Goal: Information Seeking & Learning: Learn about a topic

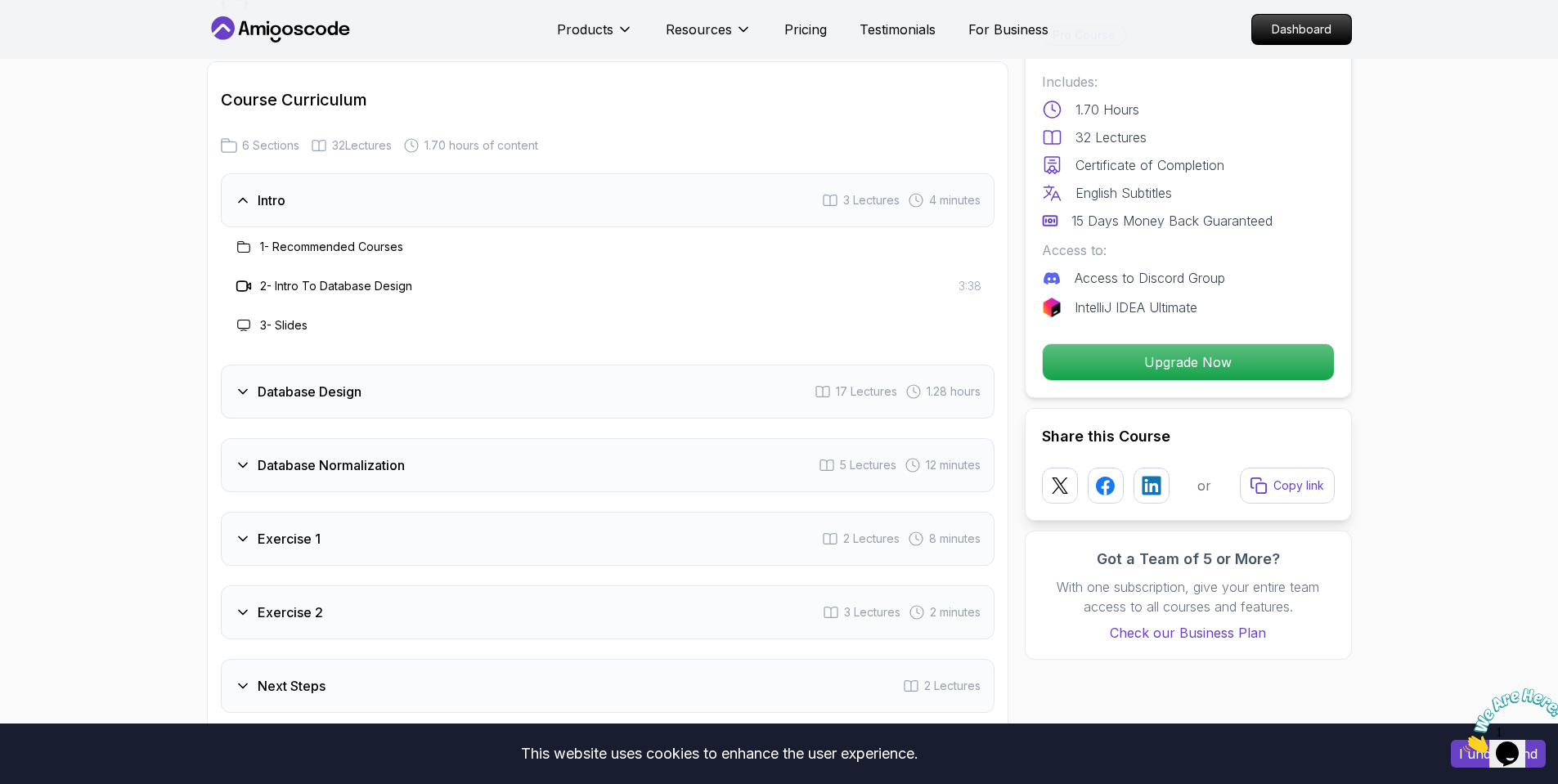
scroll to position [2698, 0]
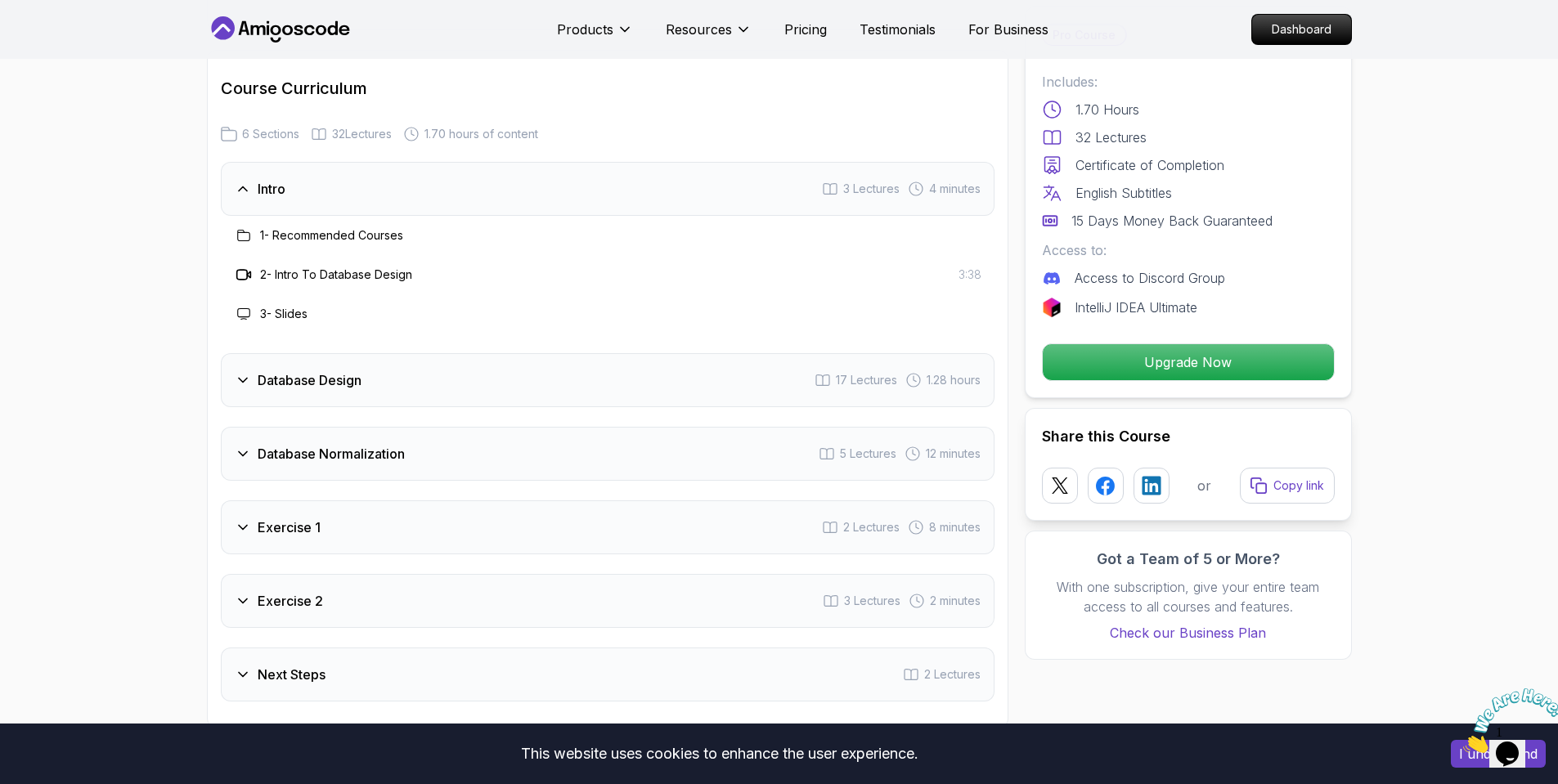
click at [247, 186] on icon at bounding box center [242, 189] width 16 height 16
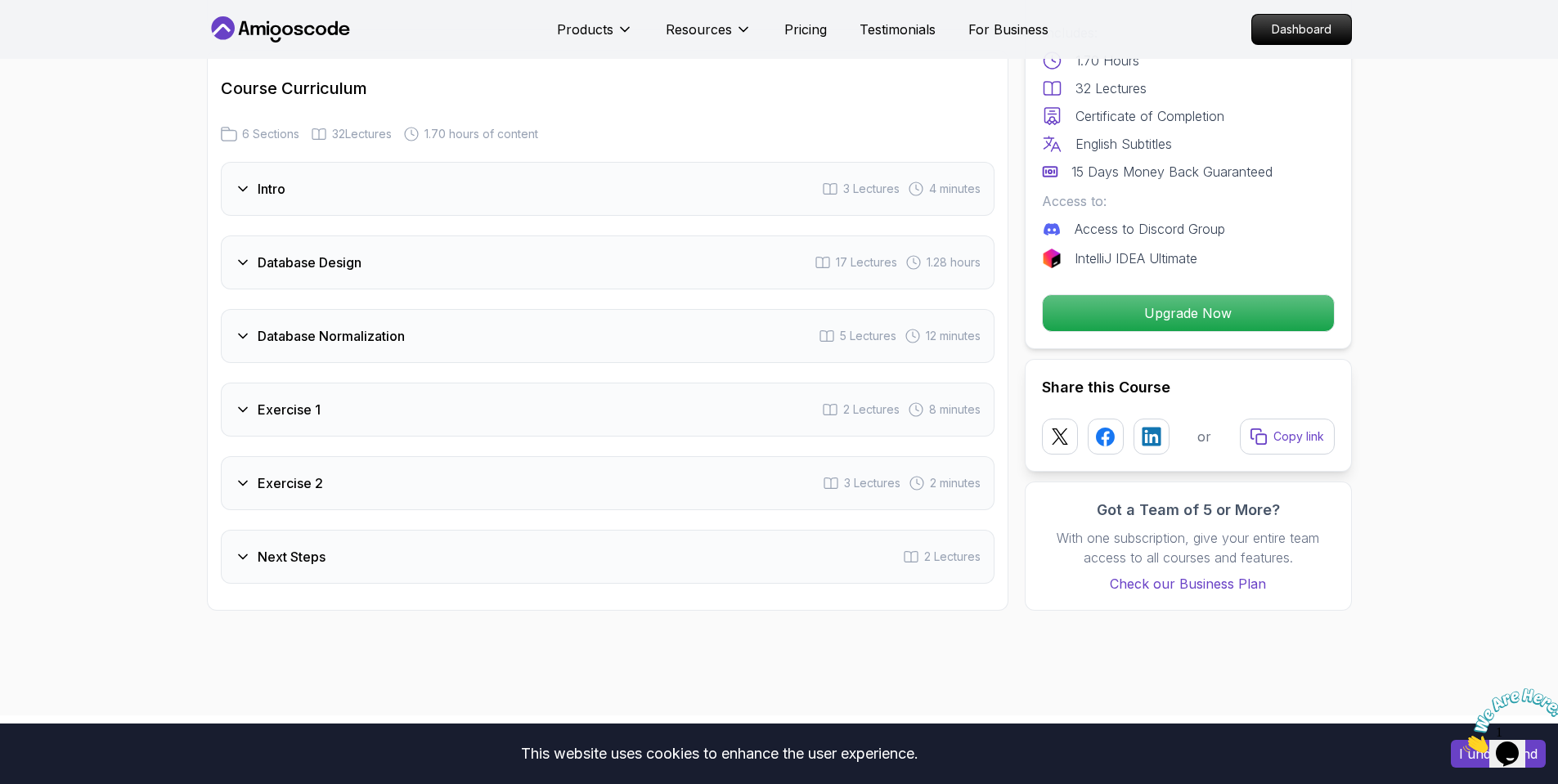
click at [247, 187] on icon at bounding box center [242, 189] width 8 height 4
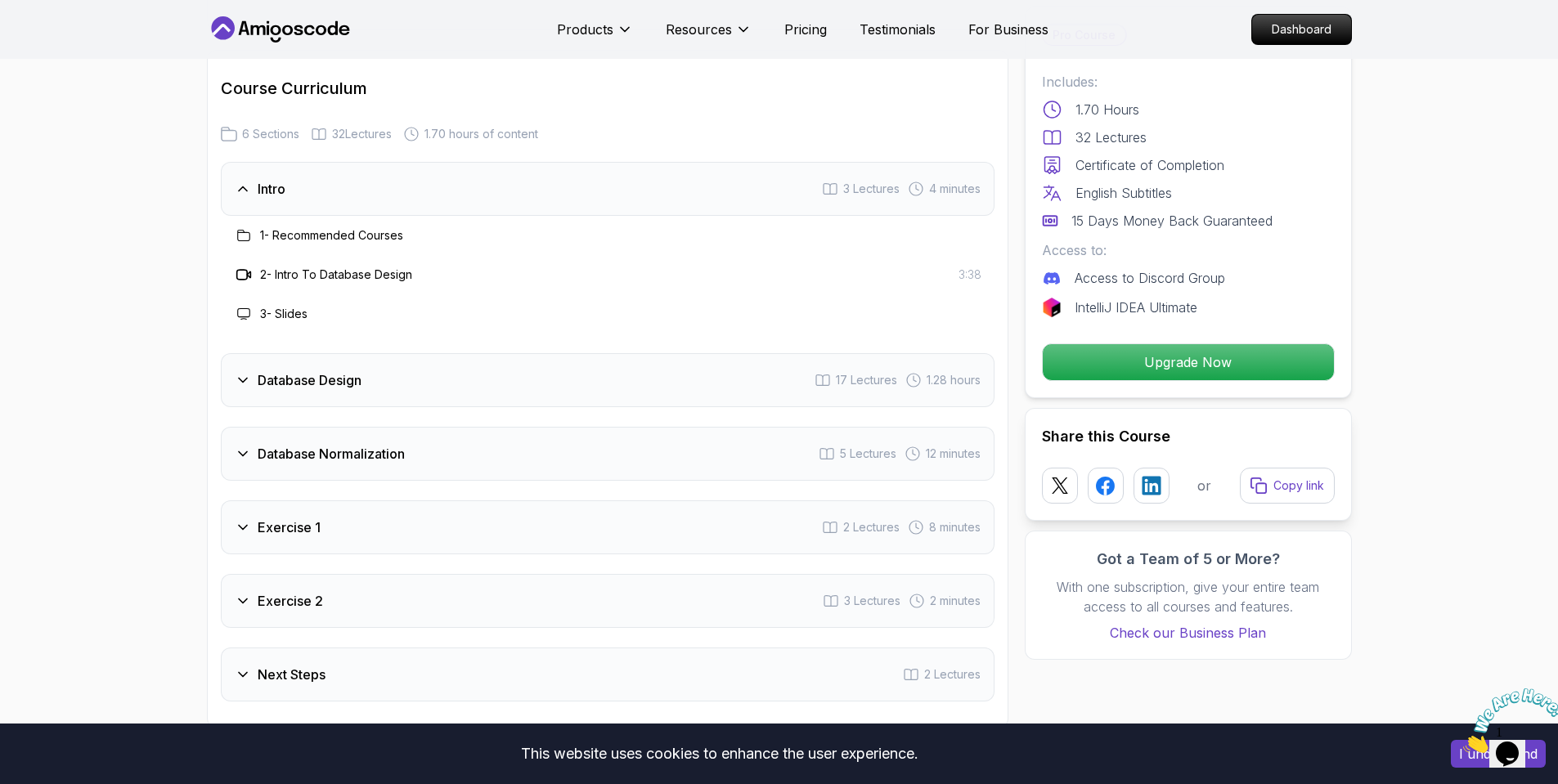
click at [457, 392] on div "Database Design 17 Lectures 1.28 hours" at bounding box center [608, 380] width 774 height 54
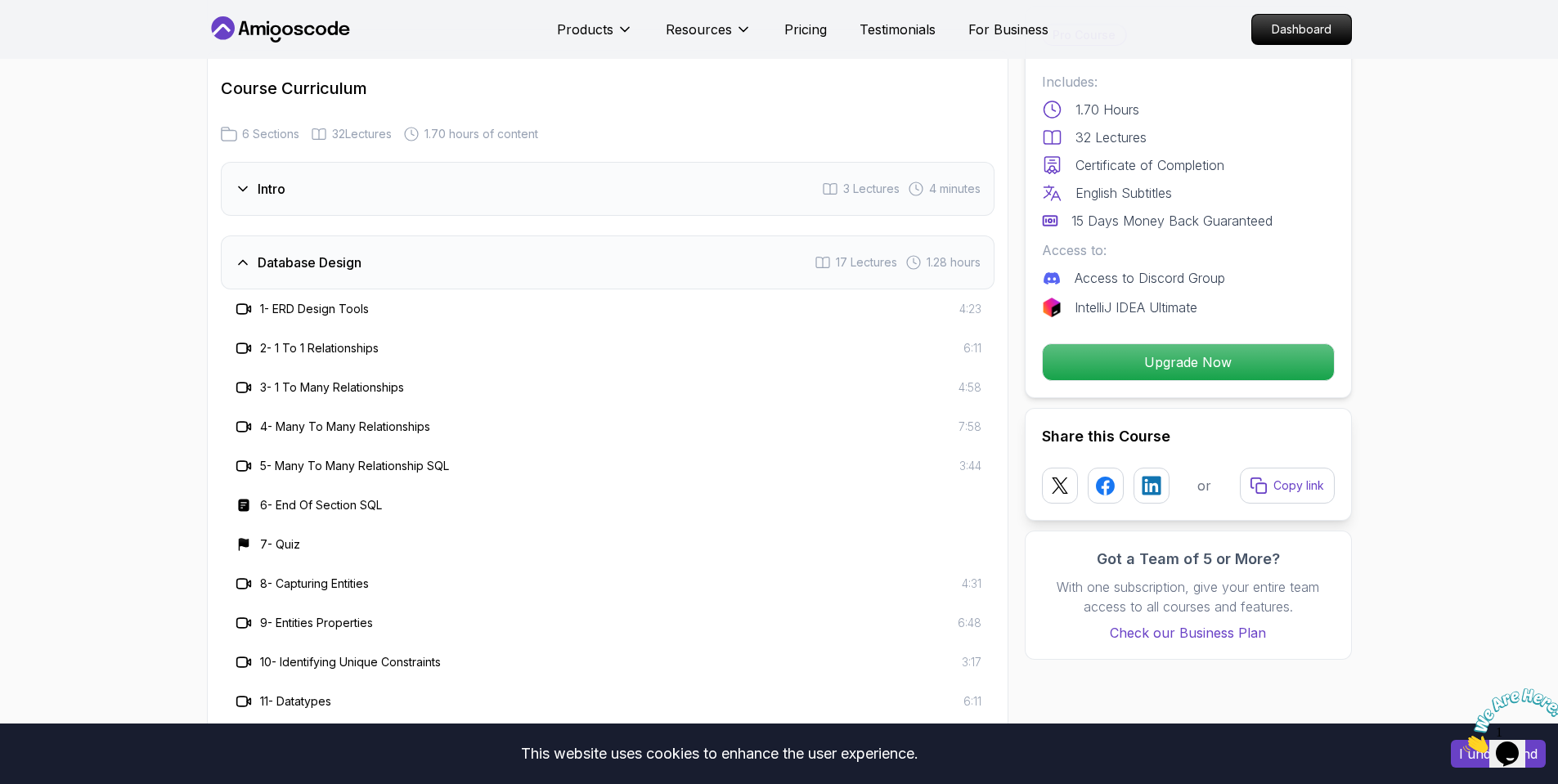
click at [453, 211] on div "Intro 3 Lectures 4 minutes" at bounding box center [608, 189] width 774 height 54
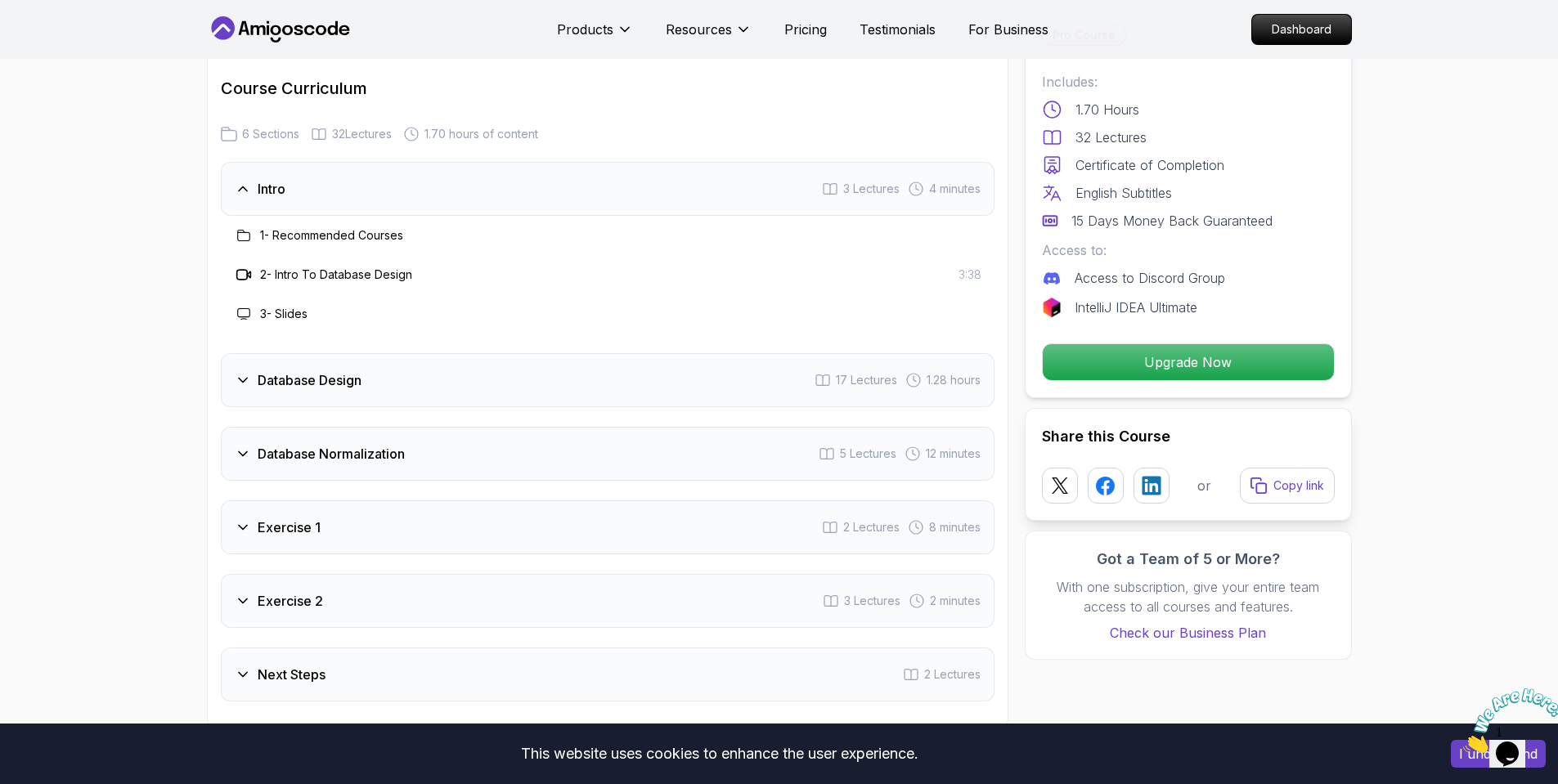
click at [465, 208] on div "Intro 3 Lectures 4 minutes" at bounding box center [608, 189] width 774 height 54
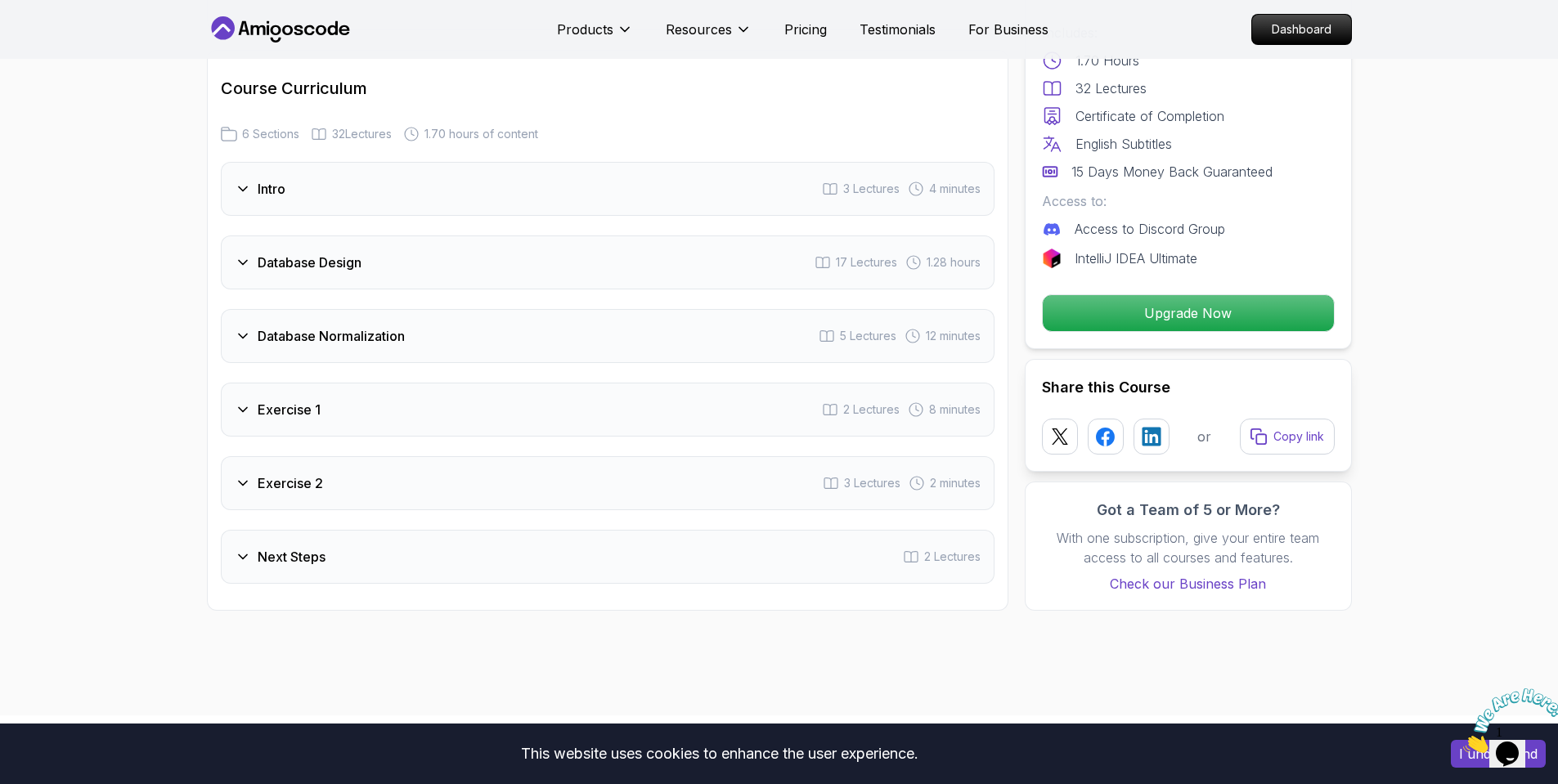
click at [435, 267] on div "Database Design 17 Lectures 1.28 hours" at bounding box center [608, 262] width 774 height 54
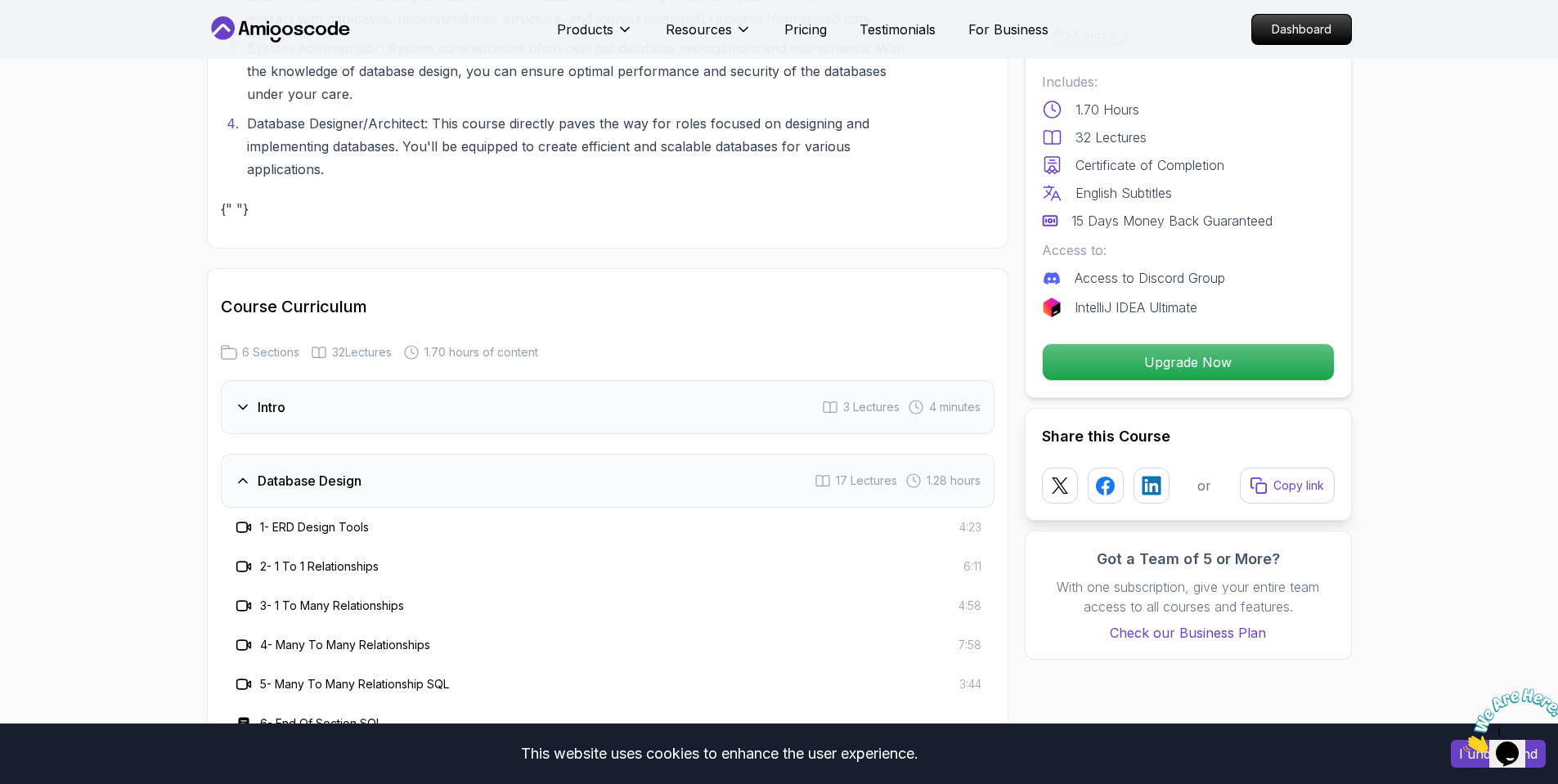
scroll to position [2453, 0]
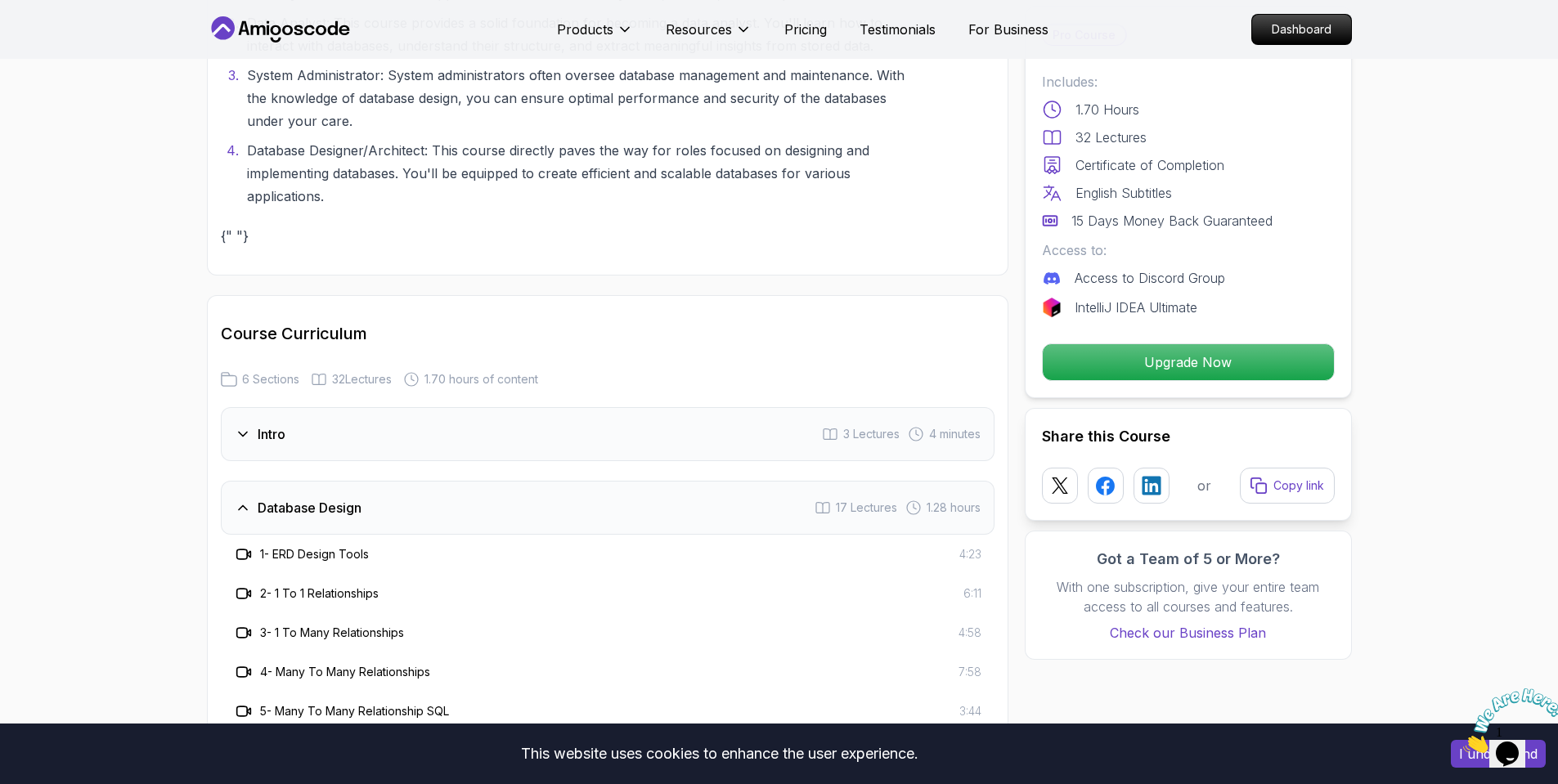
click at [319, 511] on h3 "Database Design" at bounding box center [310, 507] width 104 height 20
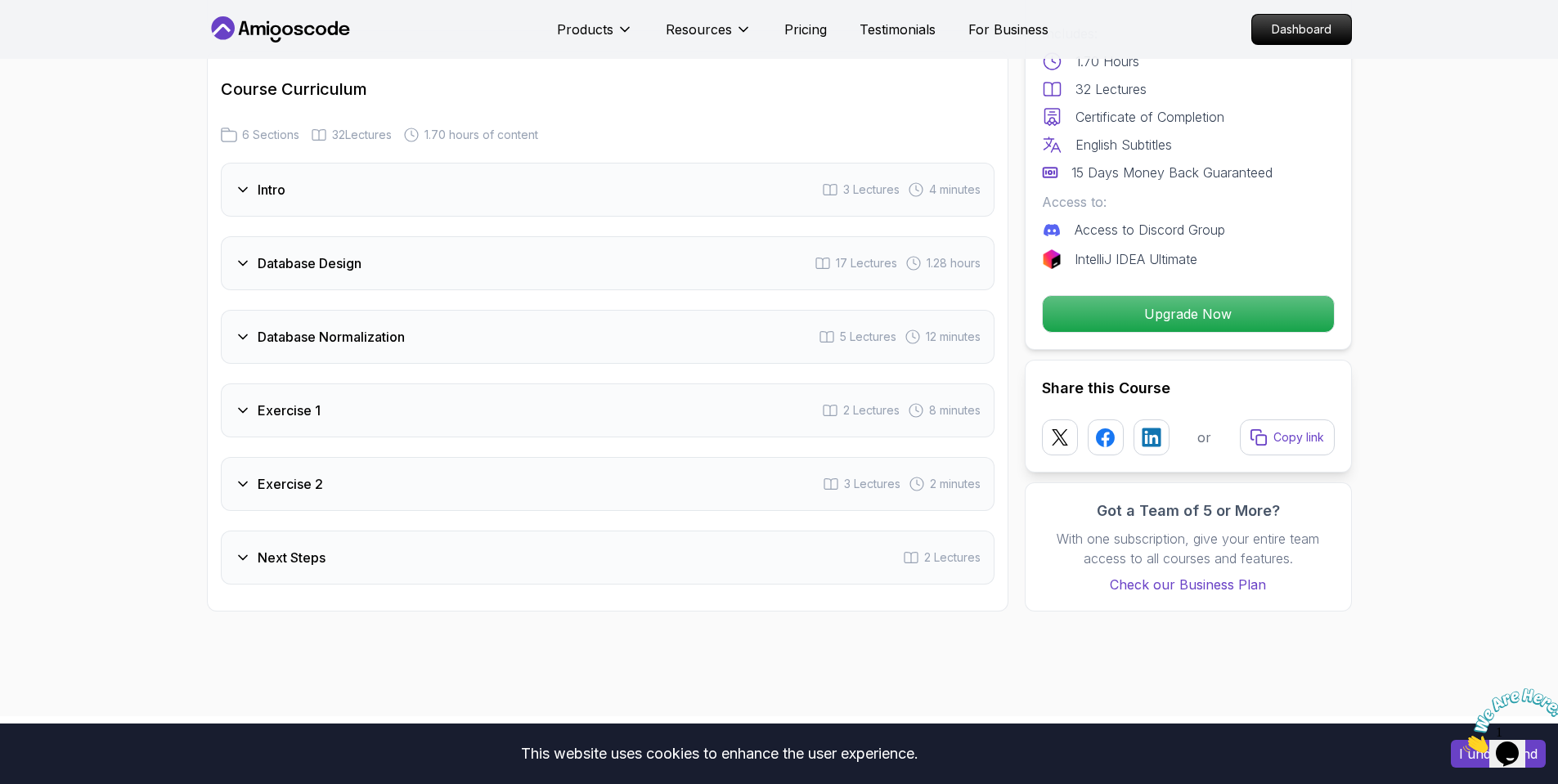
scroll to position [2698, 0]
click at [319, 345] on h3 "Database Normalization" at bounding box center [332, 336] width 147 height 20
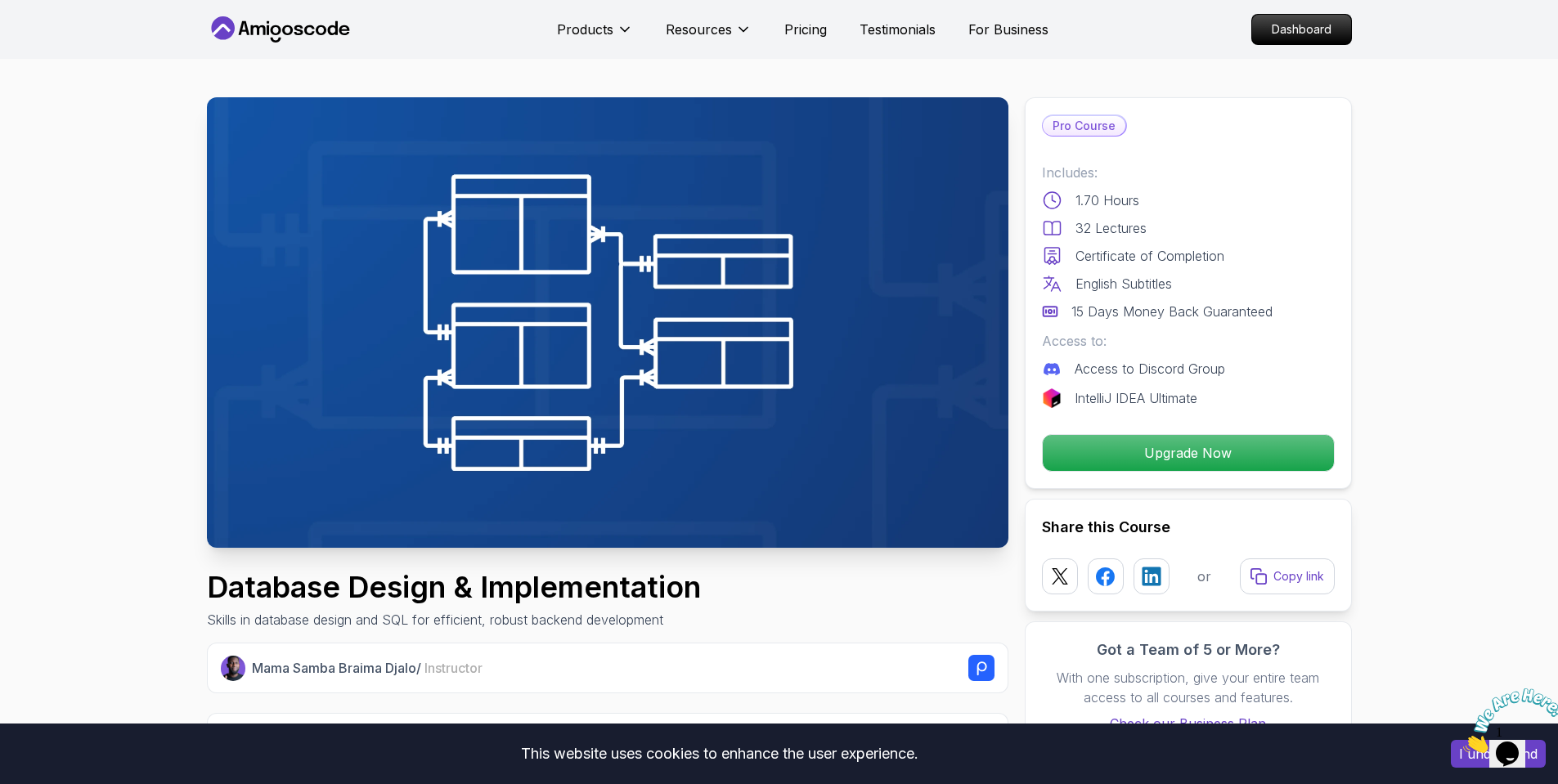
scroll to position [0, 0]
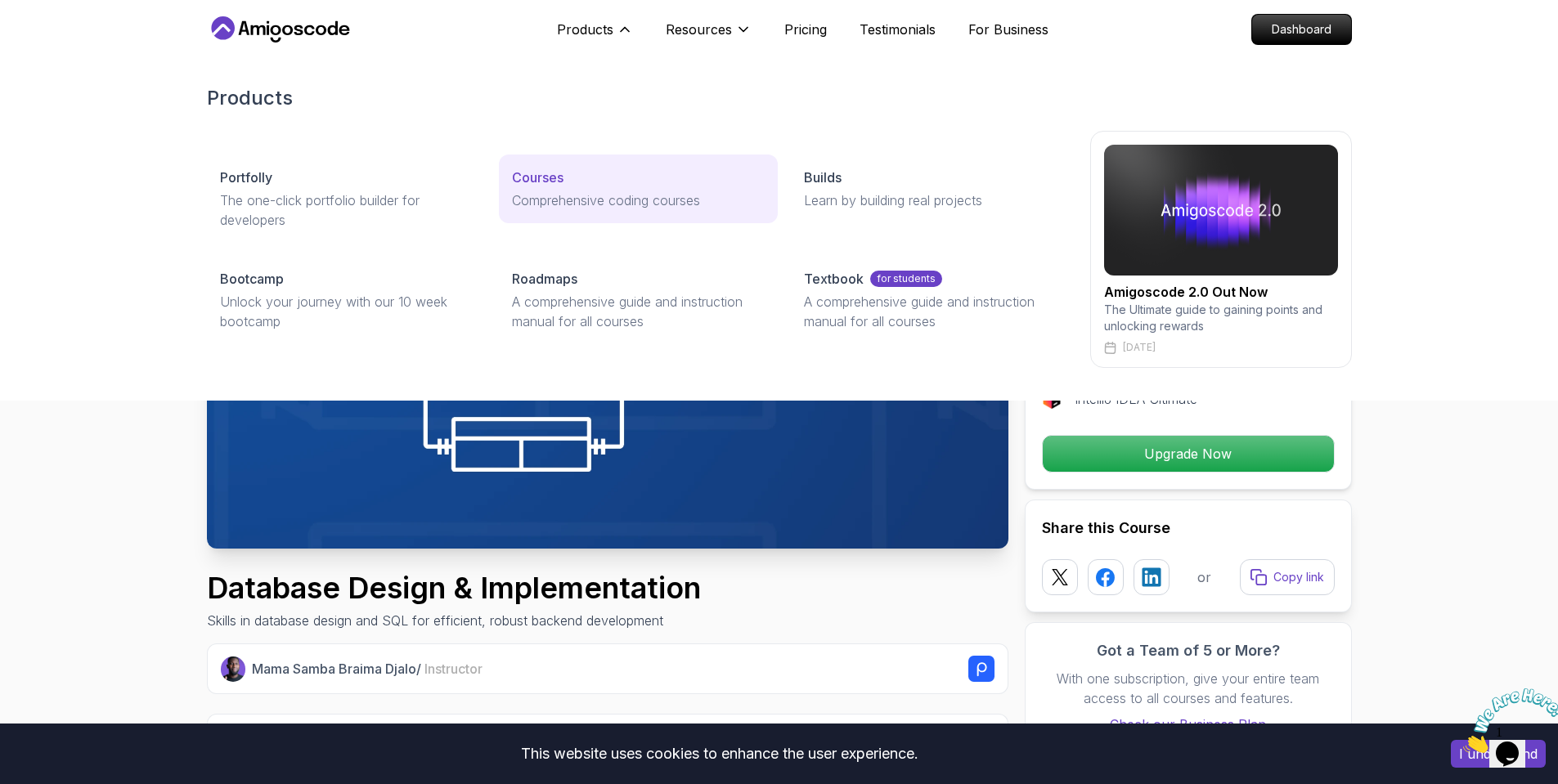
click at [550, 183] on p "Courses" at bounding box center [538, 177] width 52 height 20
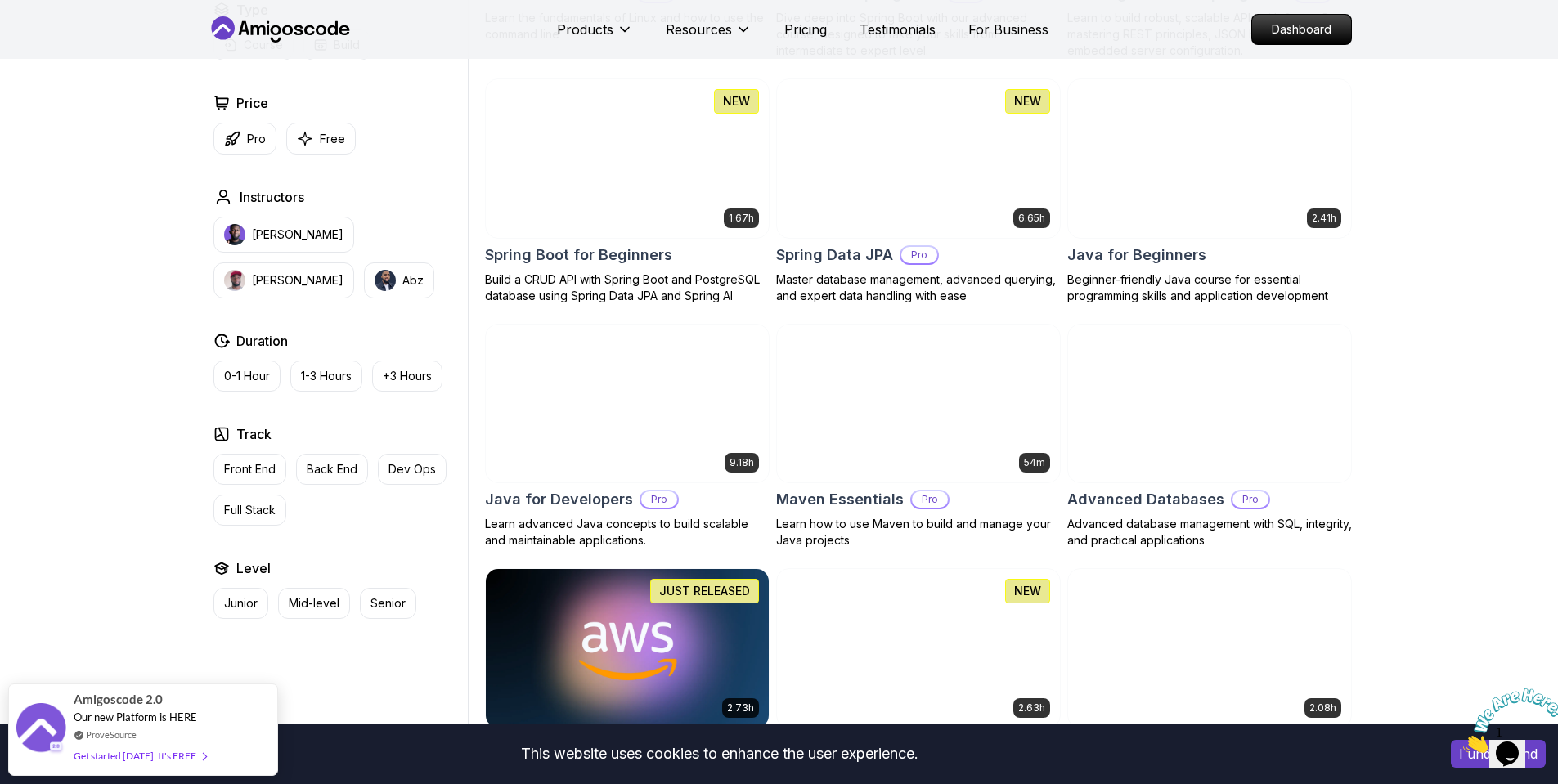
scroll to position [736, 0]
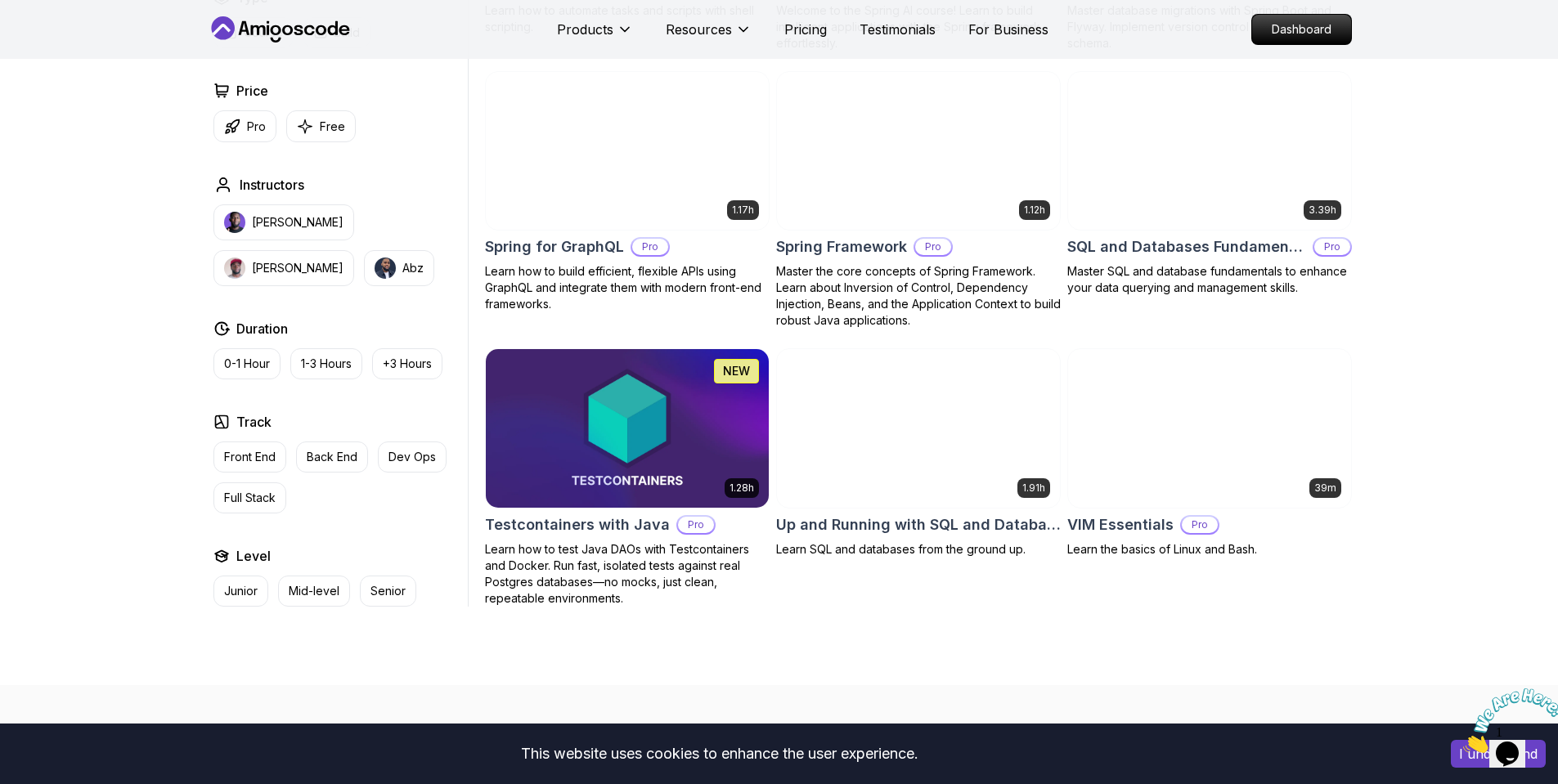
scroll to position [4007, 0]
